Goal: Communication & Community: Answer question/provide support

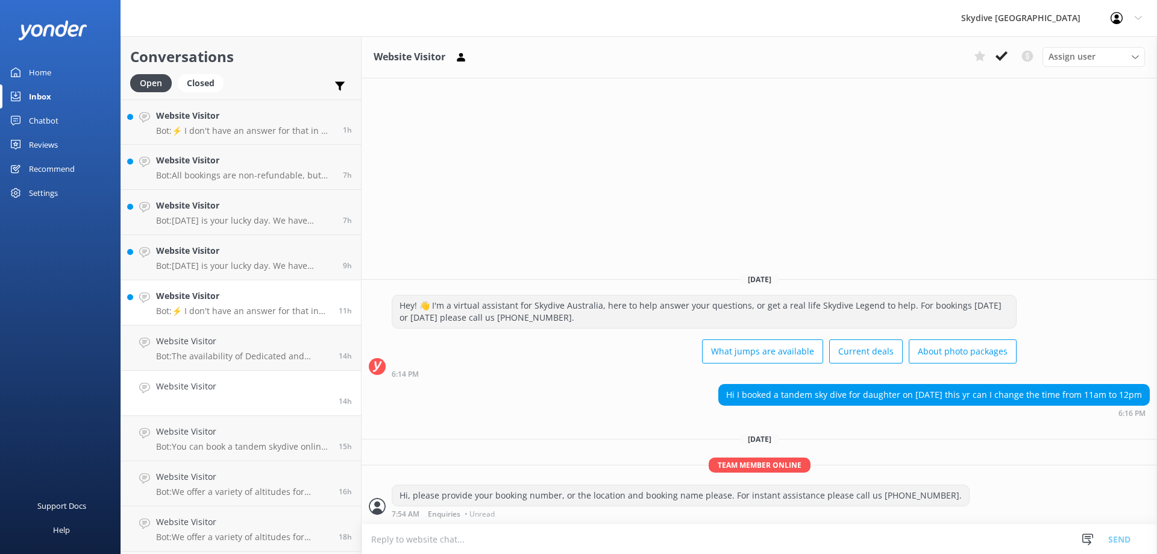
click at [251, 311] on p "Bot: ⚡ I don't have an answer for that in my knowledge base. Please try and rep…" at bounding box center [243, 310] width 174 height 11
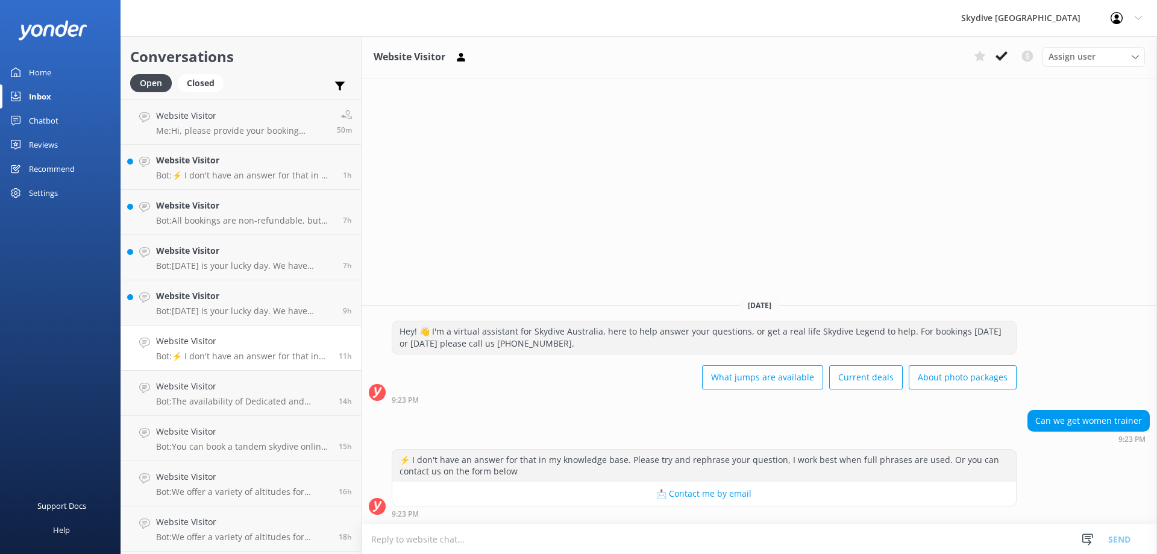
click at [550, 537] on textarea at bounding box center [759, 539] width 795 height 30
click at [715, 539] on textarea "Hi there, which locations are you looking at? We have [DEMOGRAPHIC_DATA] instru…" at bounding box center [759, 539] width 795 height 30
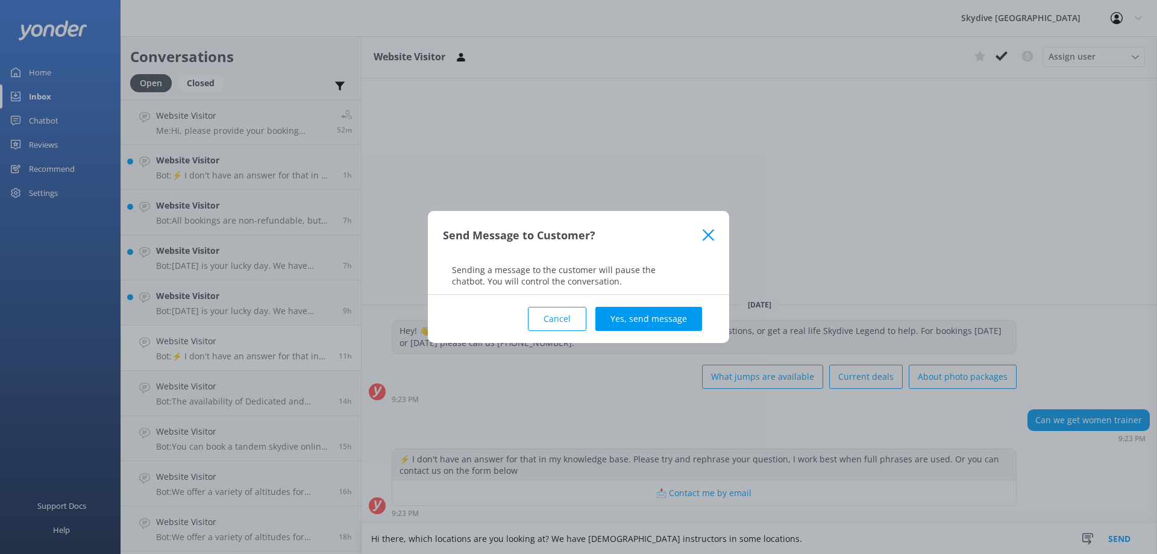
type textarea "Hi there, which locations are you looking at? We have [DEMOGRAPHIC_DATA] instru…"
click at [677, 323] on button "Yes, send message" at bounding box center [648, 319] width 107 height 24
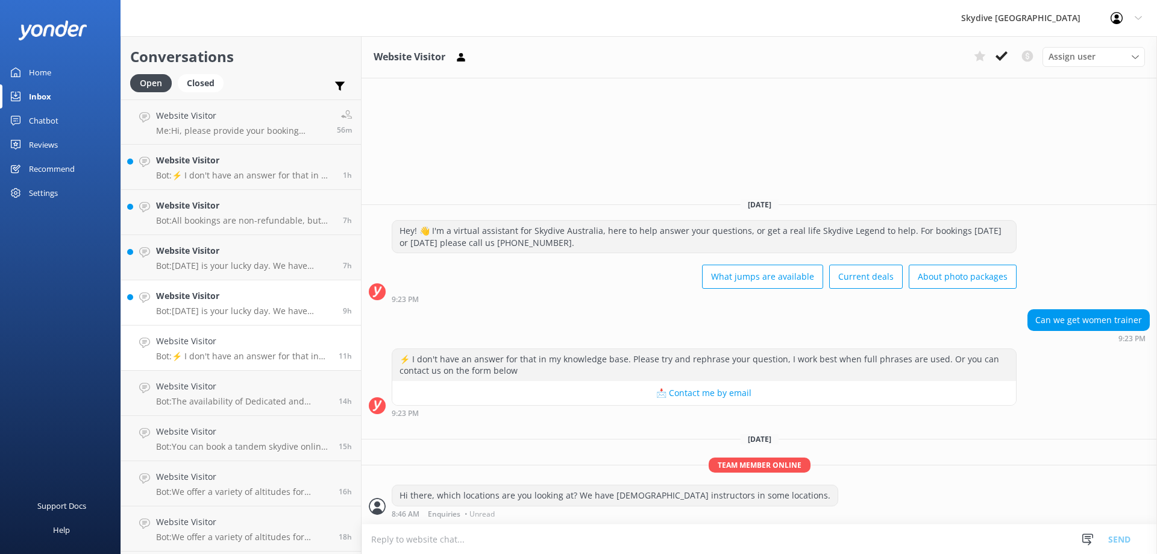
click at [239, 309] on p "Bot: [DATE] is your lucky day. We have exclusive offers when you book direct! V…" at bounding box center [245, 310] width 178 height 11
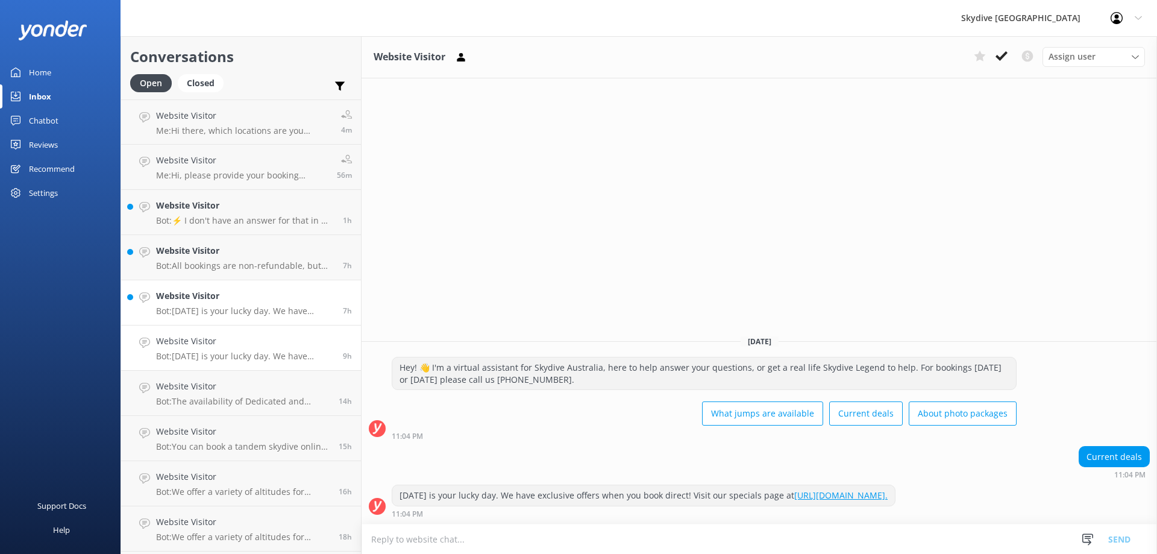
click at [263, 318] on link "Website Visitor Bot: [DATE] is your lucky day. We have exclusive offers when yo…" at bounding box center [241, 302] width 240 height 45
click at [241, 234] on link "Website Visitor Bot: ⚡ I don't have an answer for that in my knowledge base. Pl…" at bounding box center [241, 212] width 240 height 45
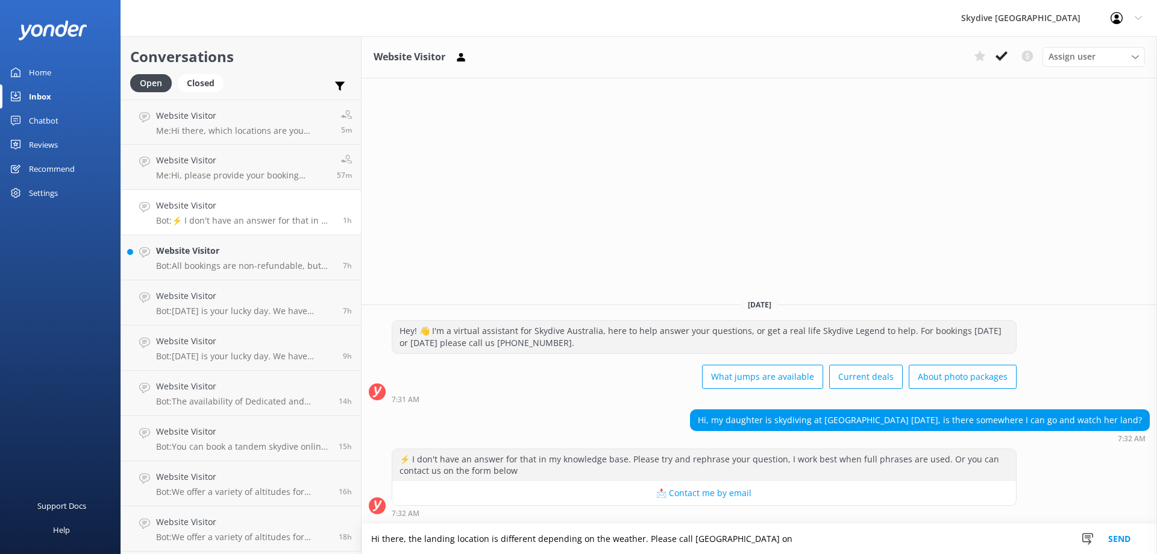
paste textarea "07 4991 3030"
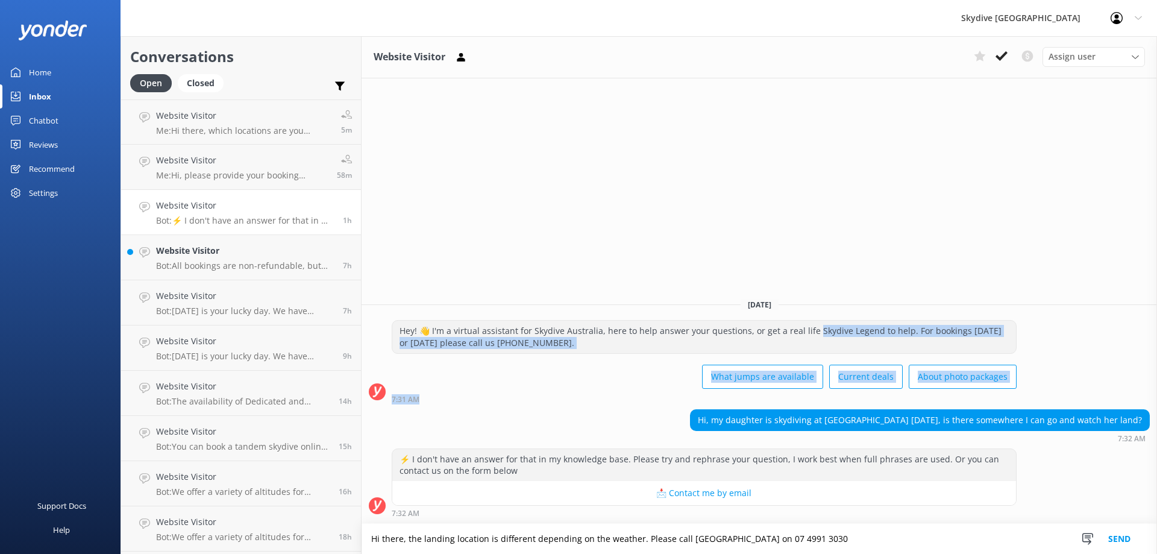
drag, startPoint x: 798, startPoint y: 352, endPoint x: 555, endPoint y: 545, distance: 310.5
click at [678, 529] on div "Website Visitor Assign user Enquiries Hannah [PERSON_NAME] [PERSON_NAME] [DATE]…" at bounding box center [759, 295] width 795 height 518
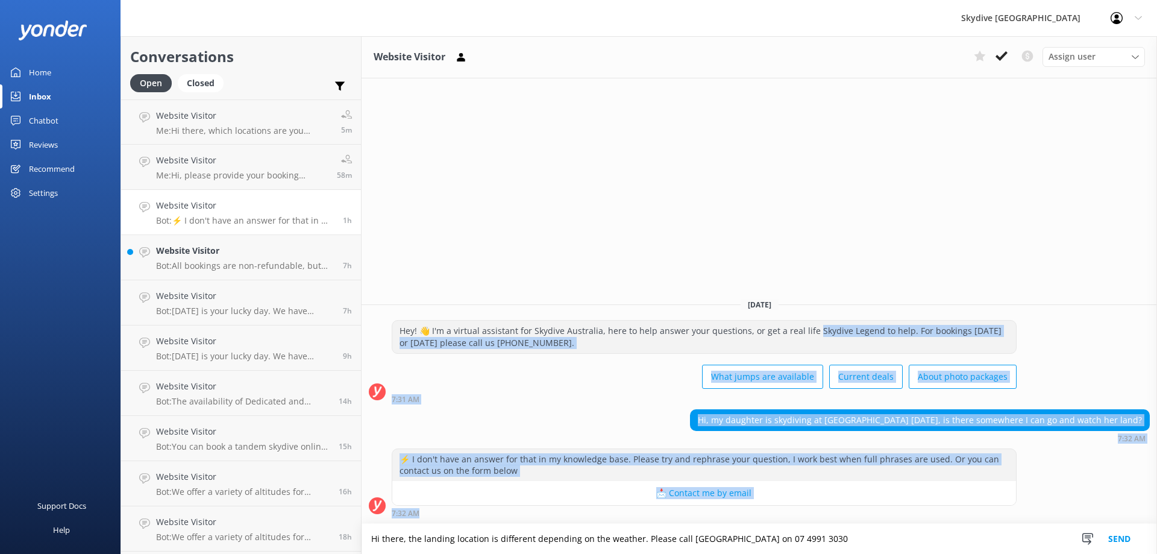
click at [586, 418] on div "Hi, my daughter is skydiving at [GEOGRAPHIC_DATA] [DATE], is there somewhere I …" at bounding box center [759, 425] width 795 height 33
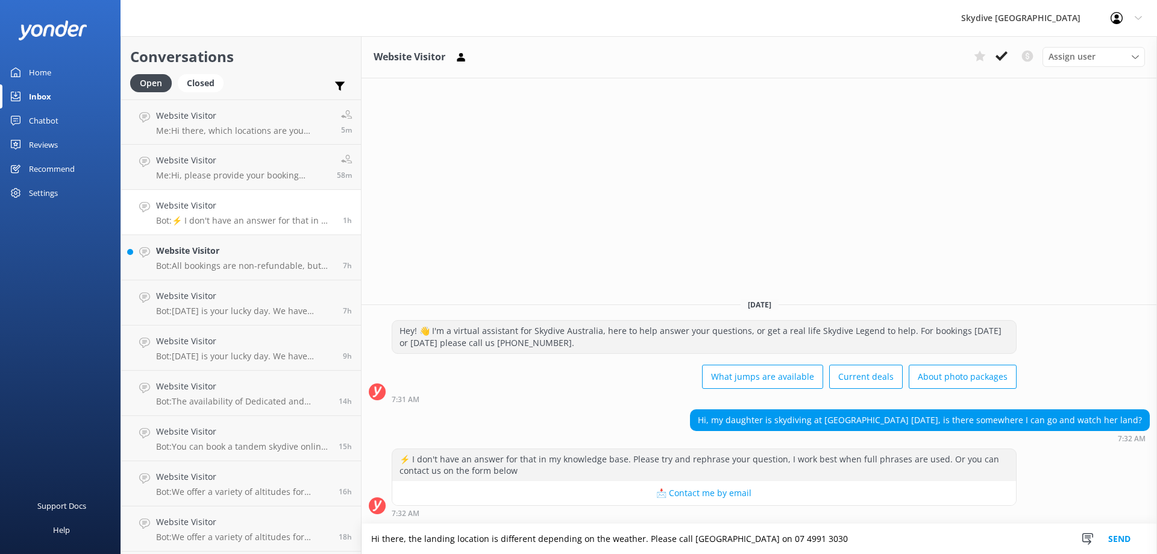
click at [810, 540] on textarea "Hi there, the landing location is different depending on the weather. Please ca…" at bounding box center [759, 539] width 795 height 30
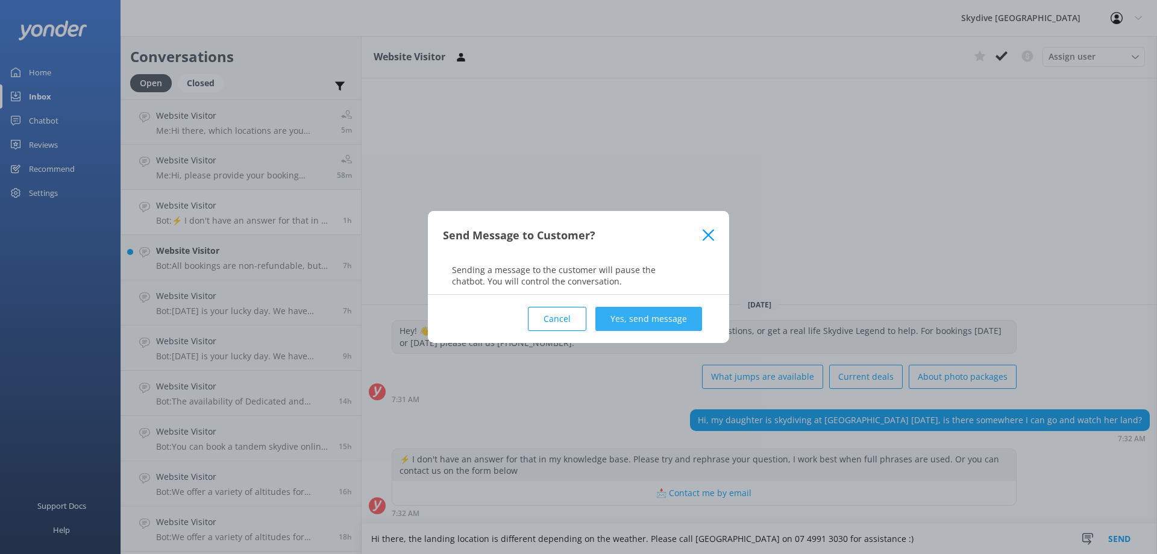
type textarea "Hi there, the landing location is different depending on the weather. Please ca…"
click at [675, 315] on button "Yes, send message" at bounding box center [648, 319] width 107 height 24
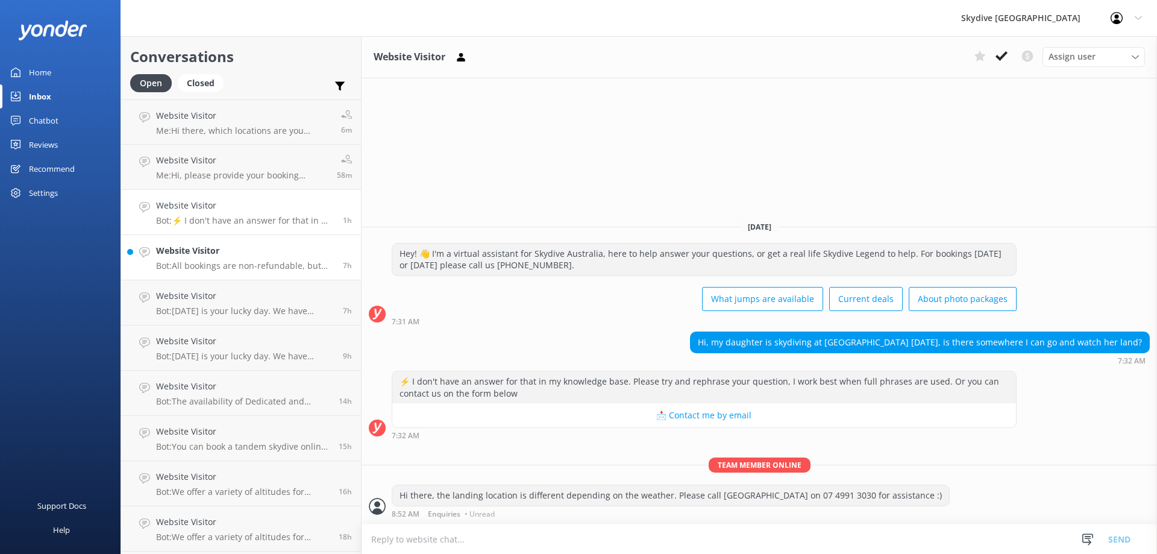
click at [196, 258] on div "Website Visitor Bot: All bookings are non-refundable, but you can reschedule yo…" at bounding box center [245, 257] width 178 height 27
